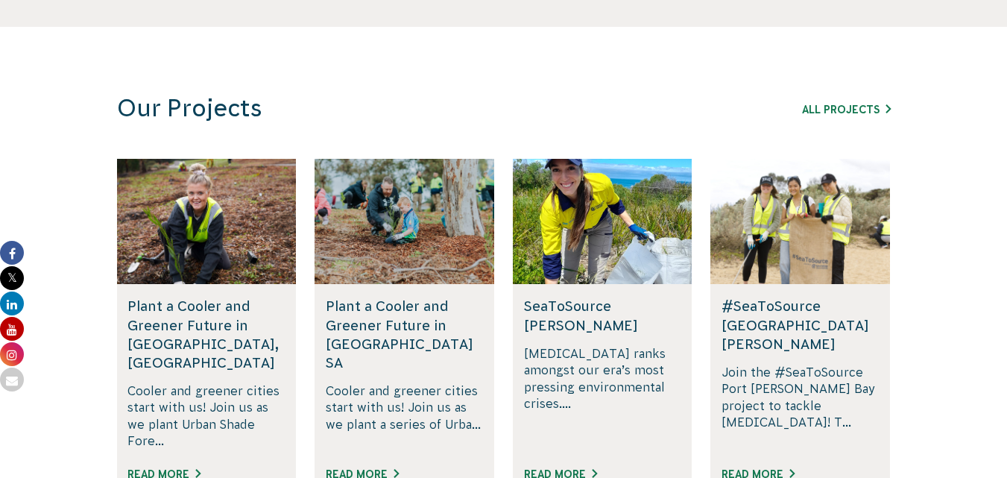
scroll to position [863, 0]
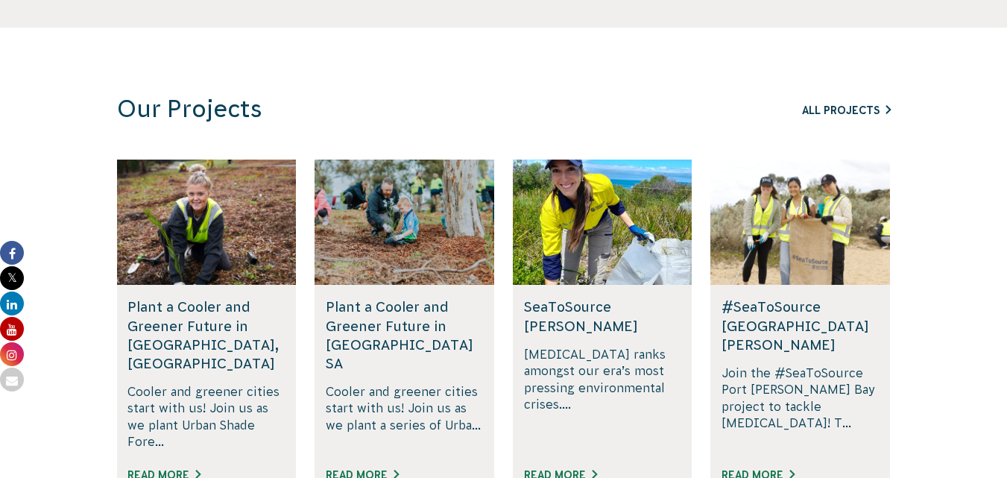
click at [842, 113] on link "All Projects" at bounding box center [846, 110] width 89 height 12
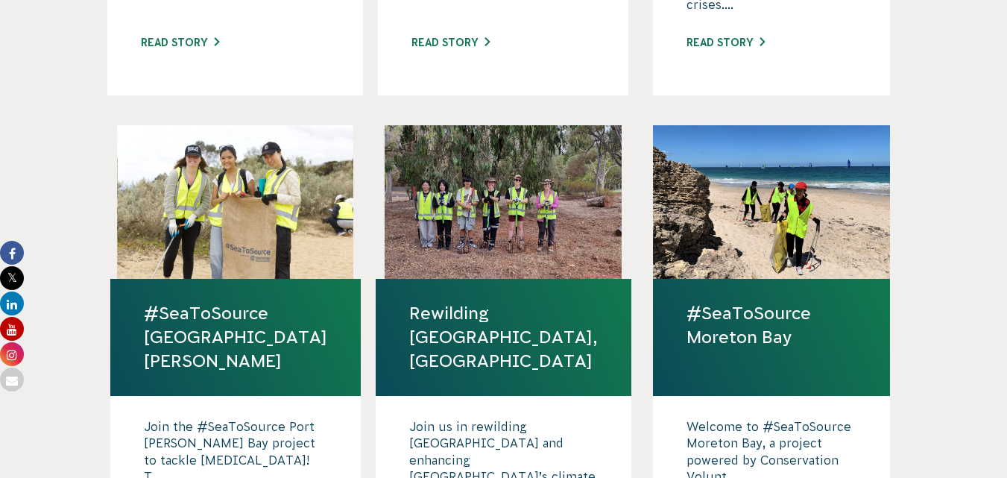
scroll to position [836, 0]
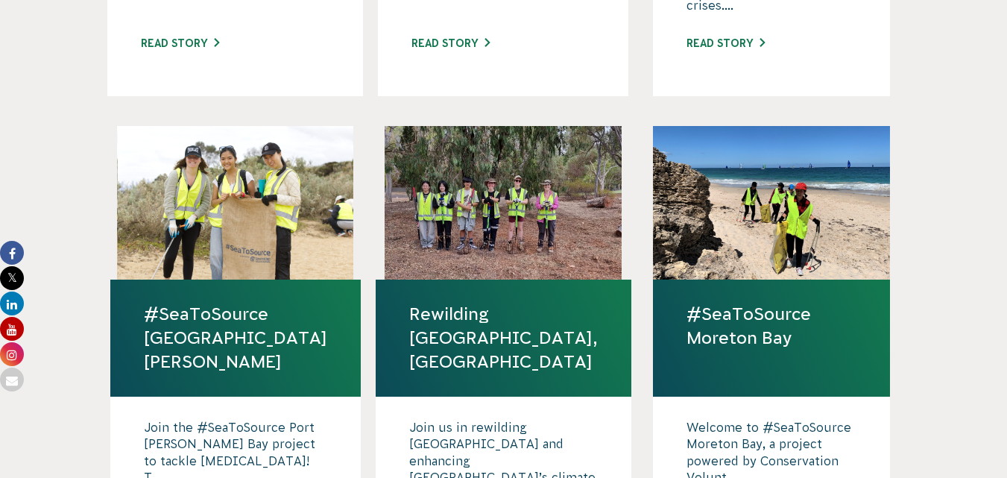
drag, startPoint x: 828, startPoint y: 234, endPoint x: 962, endPoint y: 332, distance: 166.0
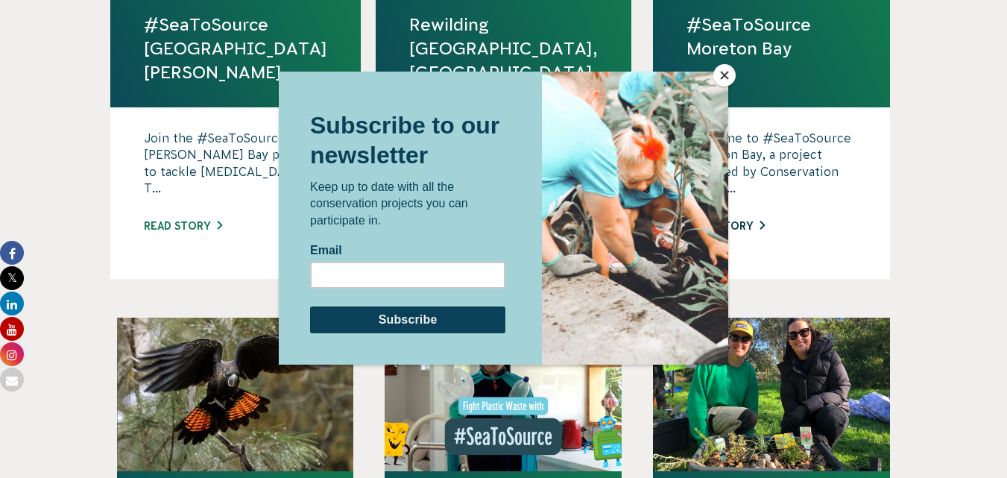
scroll to position [1126, 0]
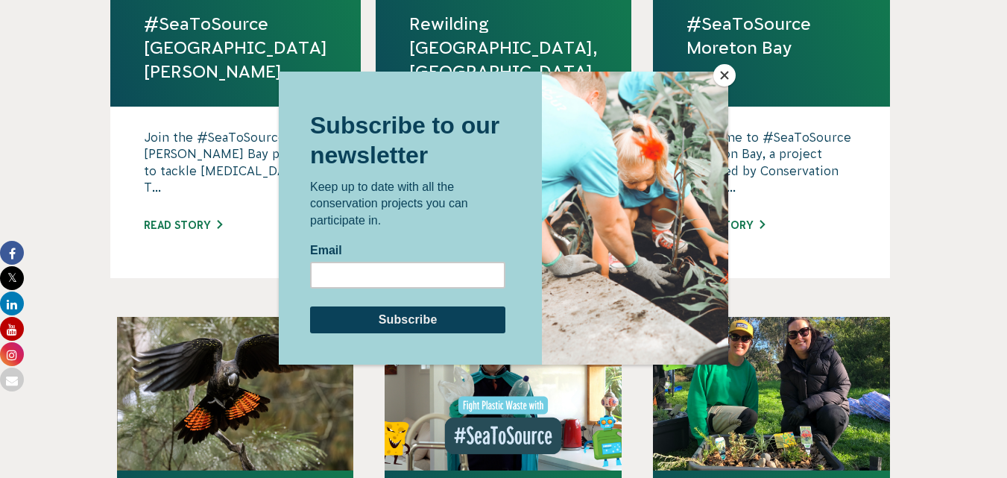
click at [723, 75] on button "Close" at bounding box center [724, 75] width 22 height 22
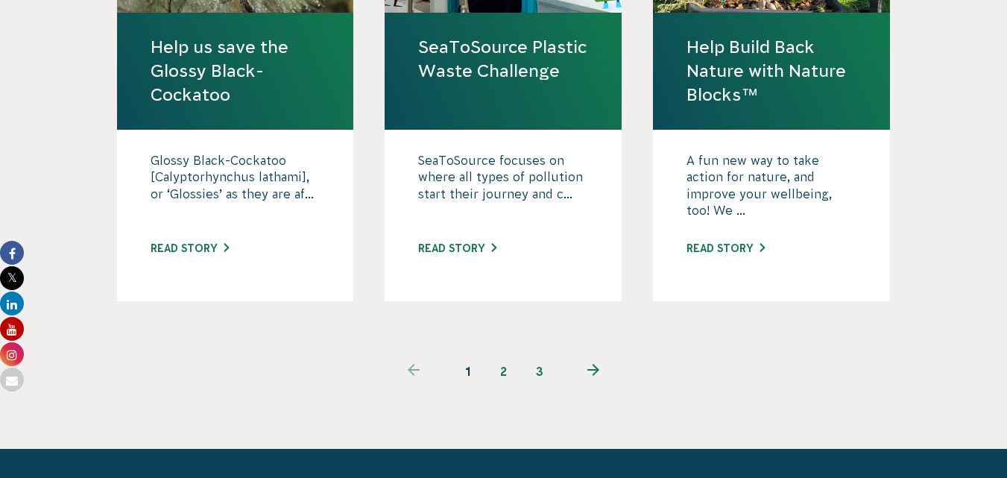
scroll to position [1583, 0]
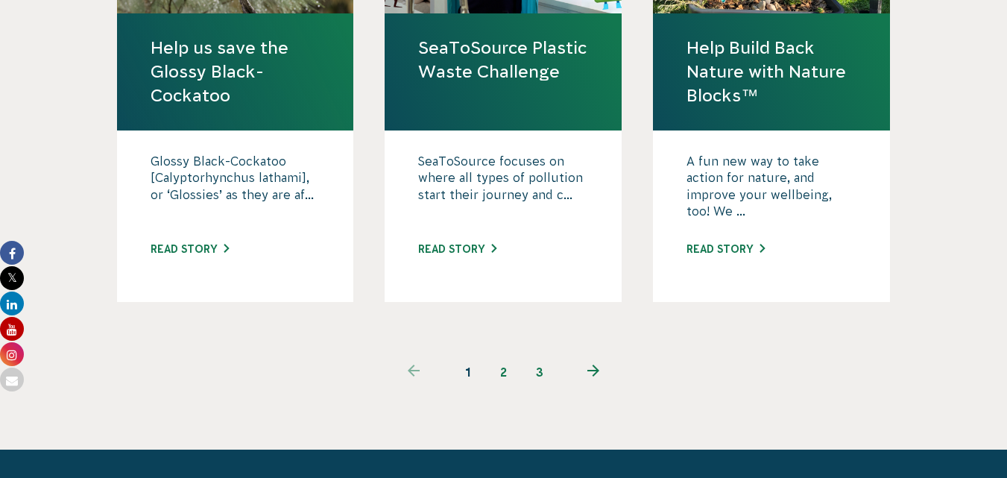
click at [599, 365] on icon "Next page" at bounding box center [593, 371] width 12 height 12
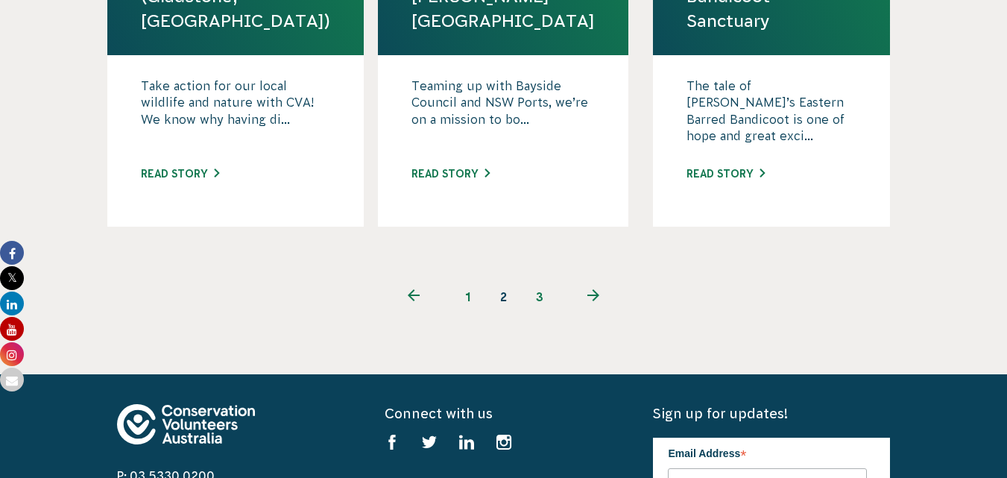
scroll to position [1719, 0]
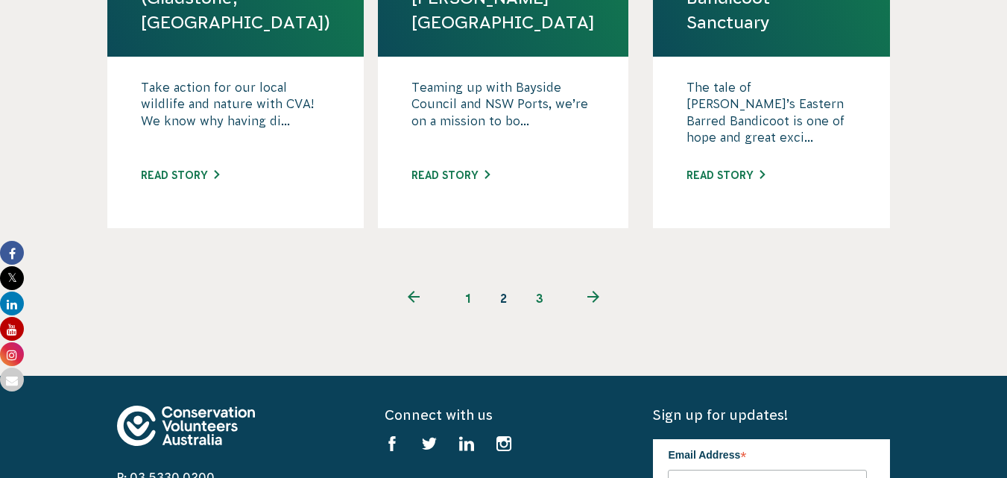
click at [547, 280] on link "3" at bounding box center [540, 298] width 36 height 36
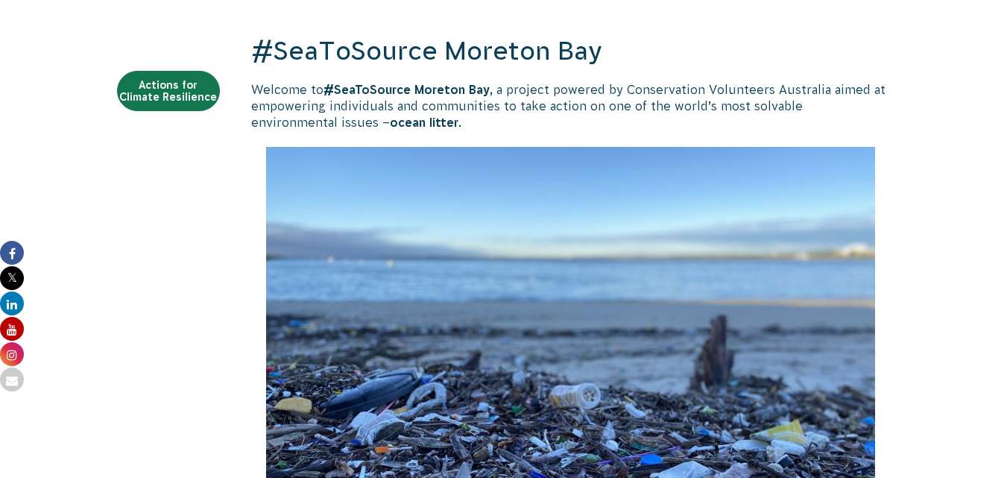
scroll to position [517, 0]
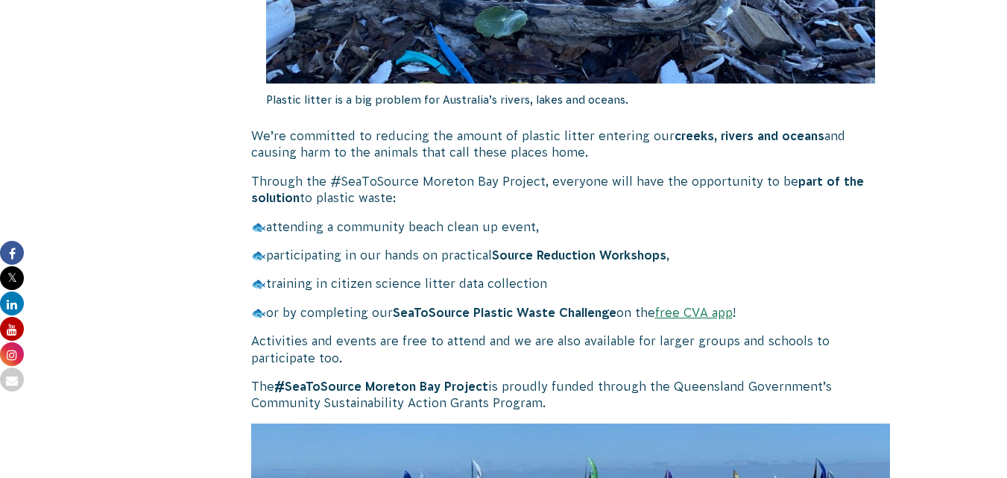
scroll to position [1036, 0]
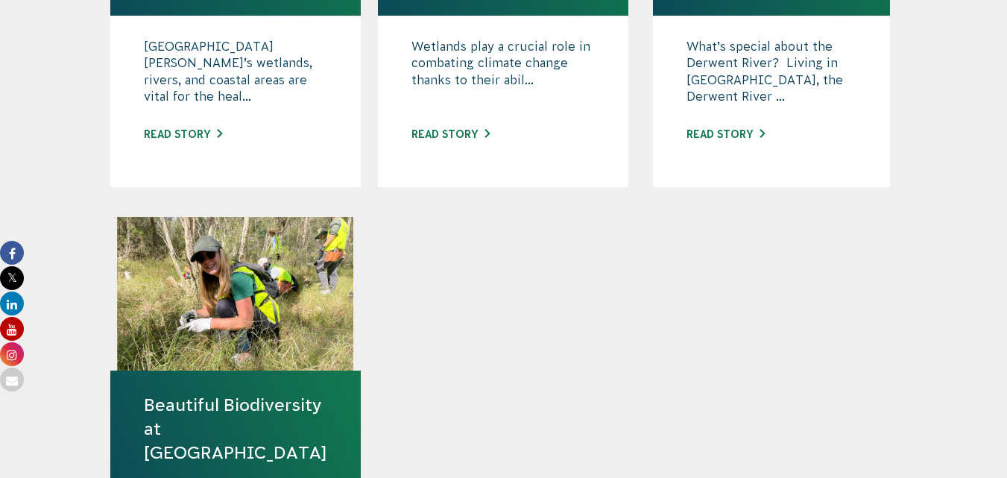
scroll to position [781, 0]
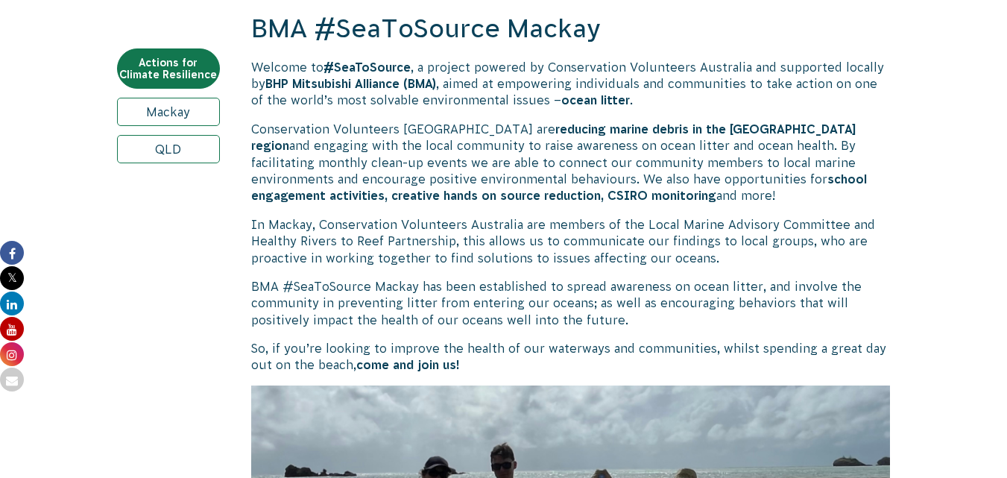
scroll to position [538, 0]
